Goal: Complete application form

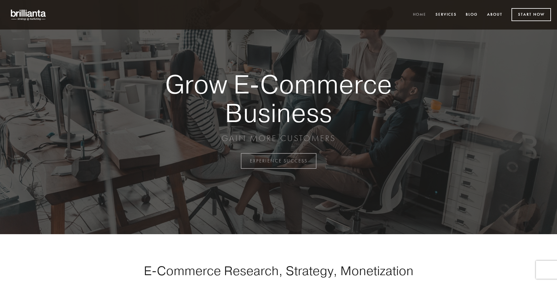
scroll to position [1580, 0]
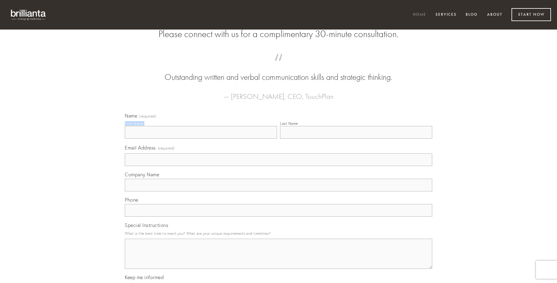
type input "[PERSON_NAME]"
click at [356, 139] on input "Last Name" at bounding box center [356, 132] width 152 height 13
type input "[PERSON_NAME]"
click at [279, 166] on input "Email Address (required)" at bounding box center [279, 159] width 308 height 13
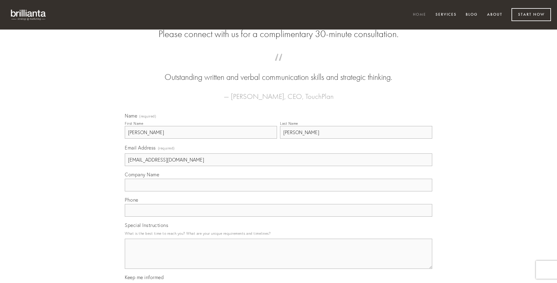
type input "[EMAIL_ADDRESS][DOMAIN_NAME]"
click at [279, 191] on input "Company Name" at bounding box center [279, 185] width 308 height 13
type input "color"
click at [279, 217] on input "text" at bounding box center [279, 210] width 308 height 13
click at [279, 259] on textarea "Special Instructions" at bounding box center [279, 254] width 308 height 30
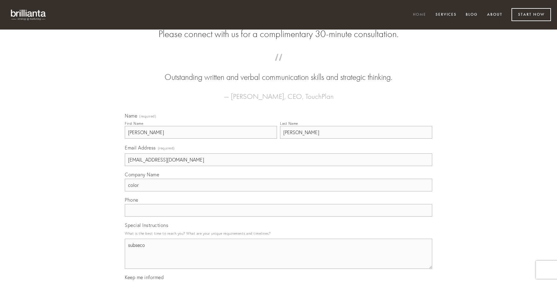
type textarea "subseco"
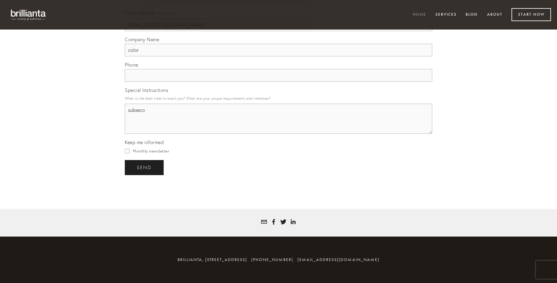
click at [145, 167] on span "send" at bounding box center [144, 167] width 15 height 5
